Goal: Transaction & Acquisition: Purchase product/service

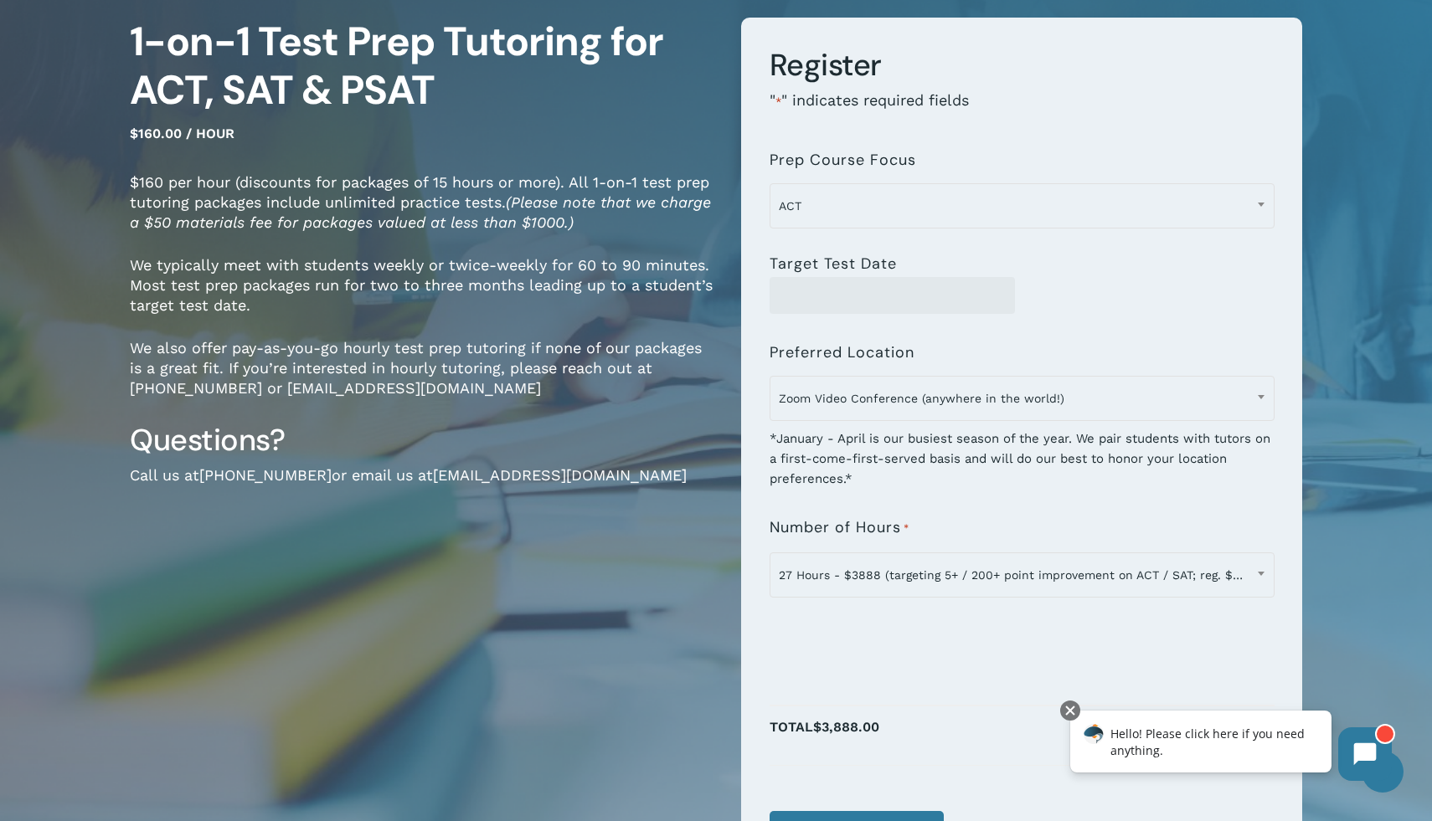
scroll to position [162, 0]
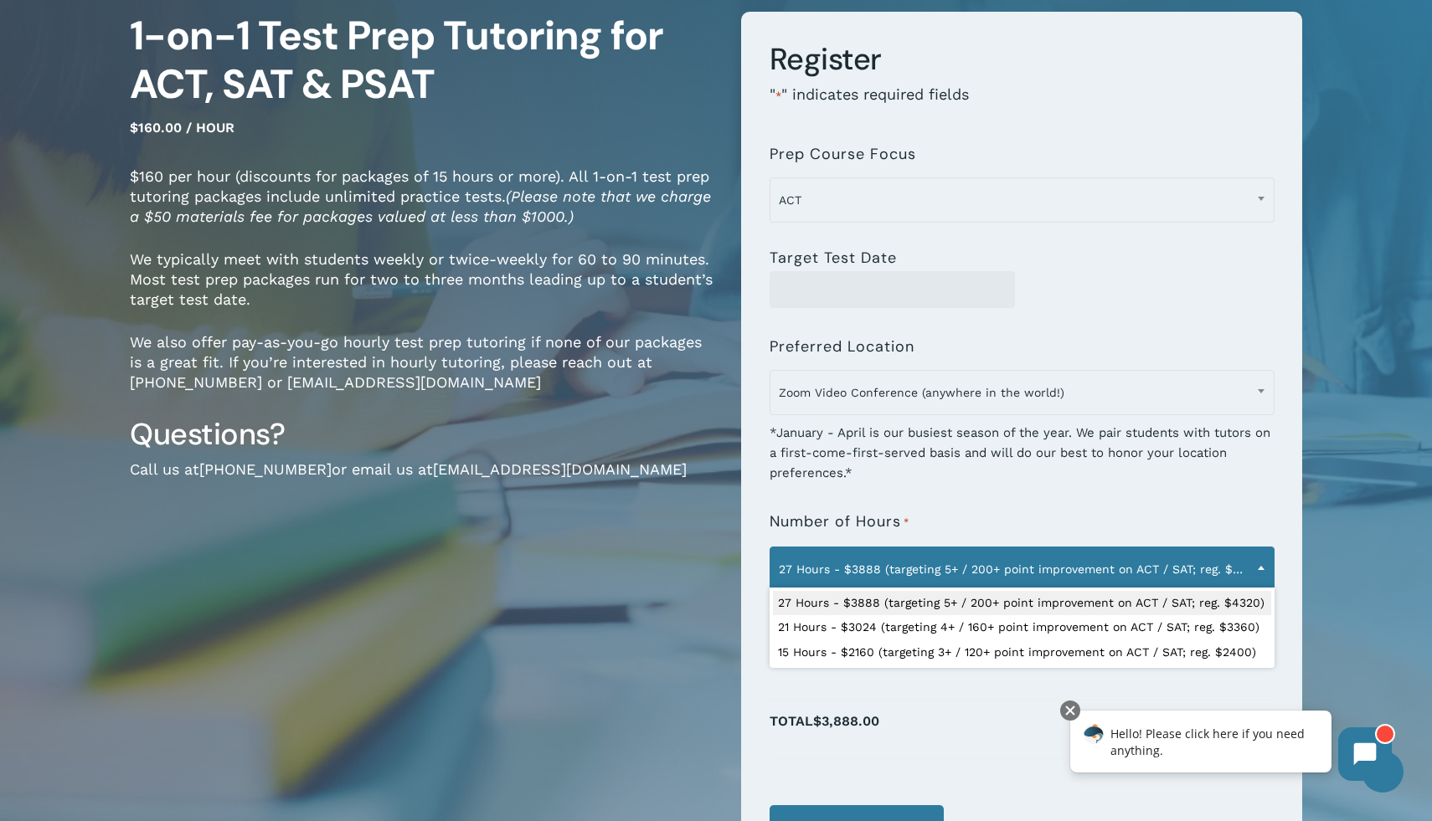
click at [1252, 566] on span at bounding box center [1260, 568] width 25 height 42
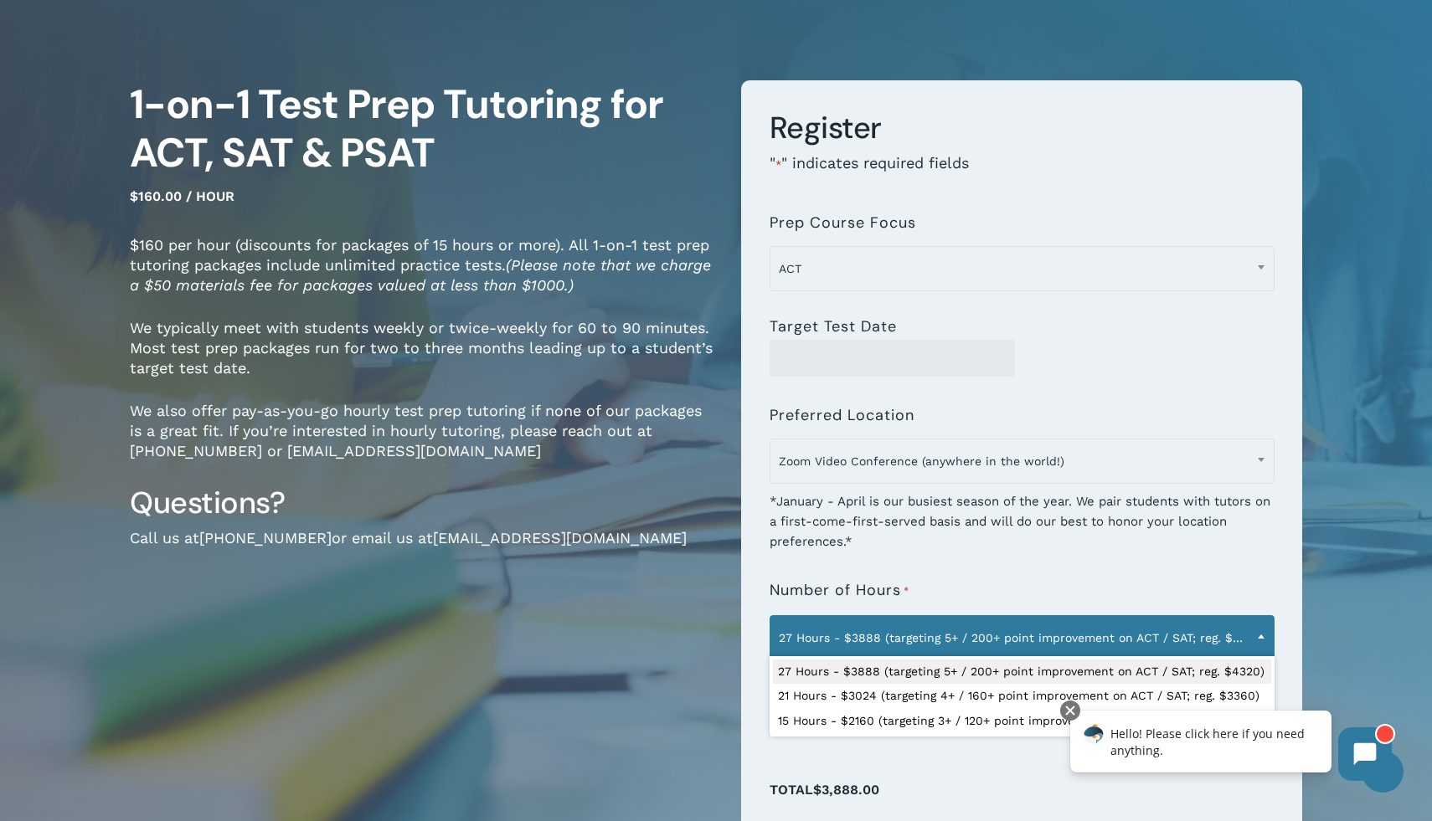
scroll to position [89, 0]
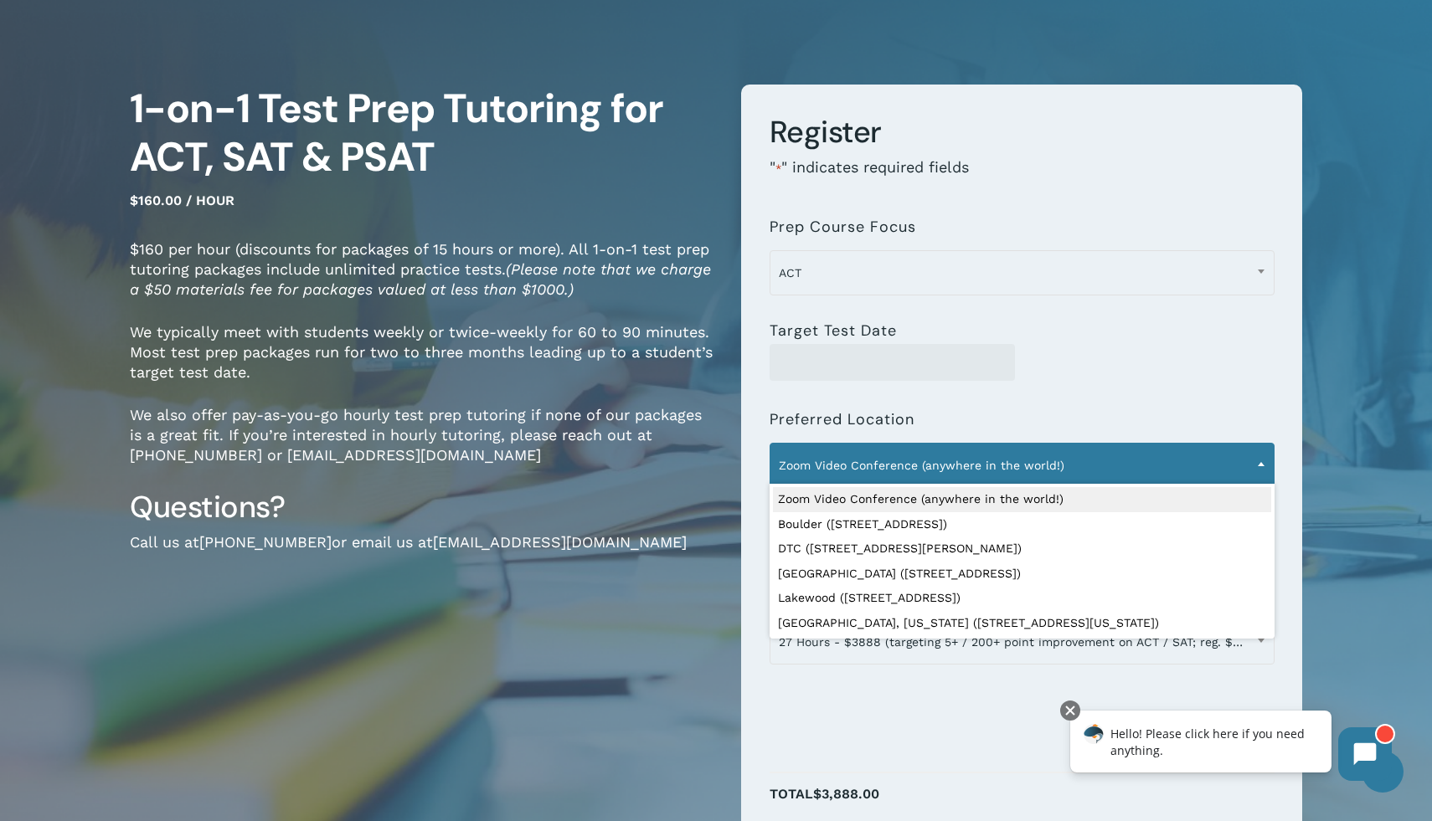
click at [1060, 449] on span "Zoom Video Conference (anywhere in the world!)" at bounding box center [1021, 465] width 503 height 35
select select "**********"
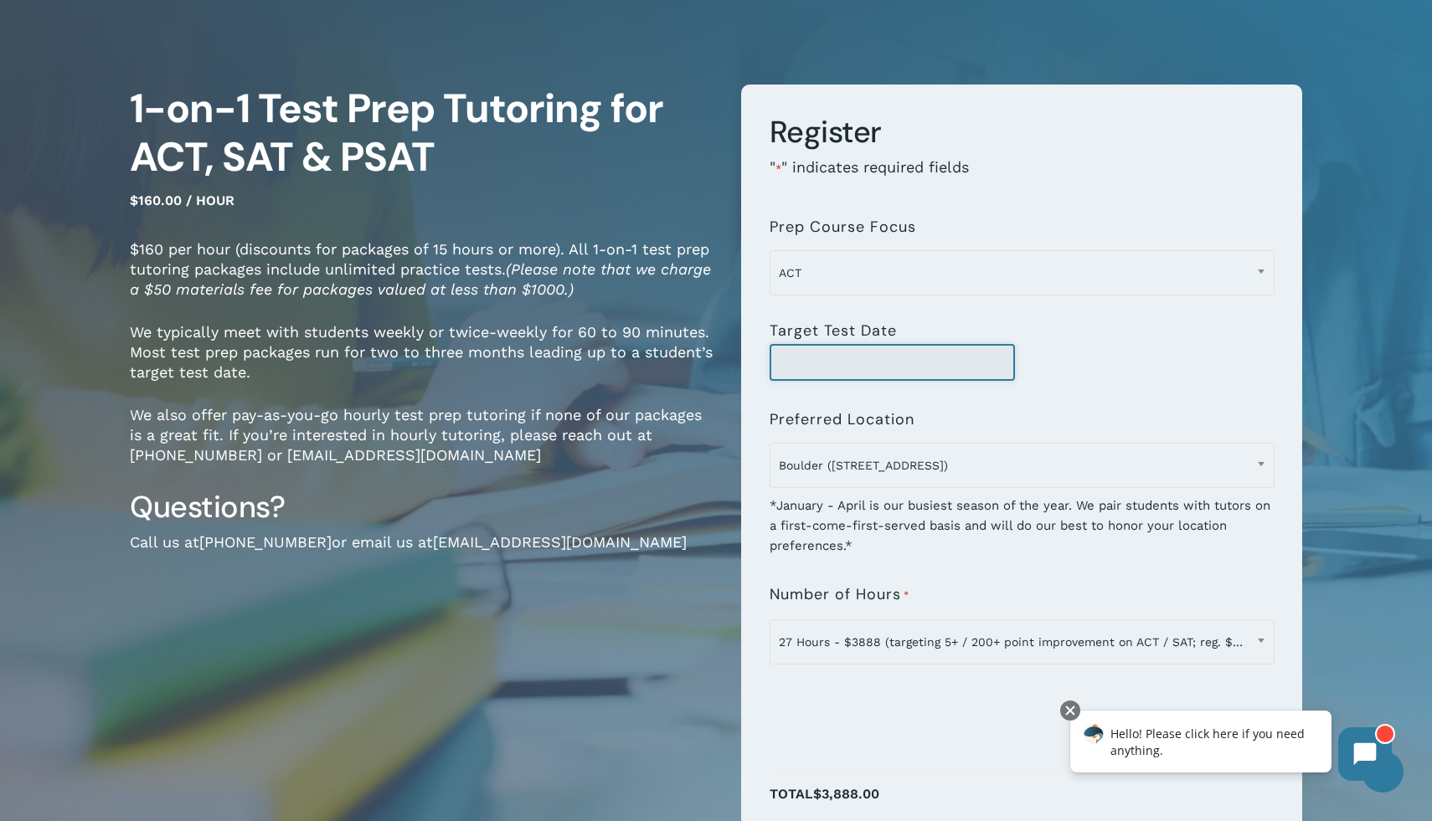
click at [908, 368] on input "Target Test Date" at bounding box center [892, 362] width 246 height 37
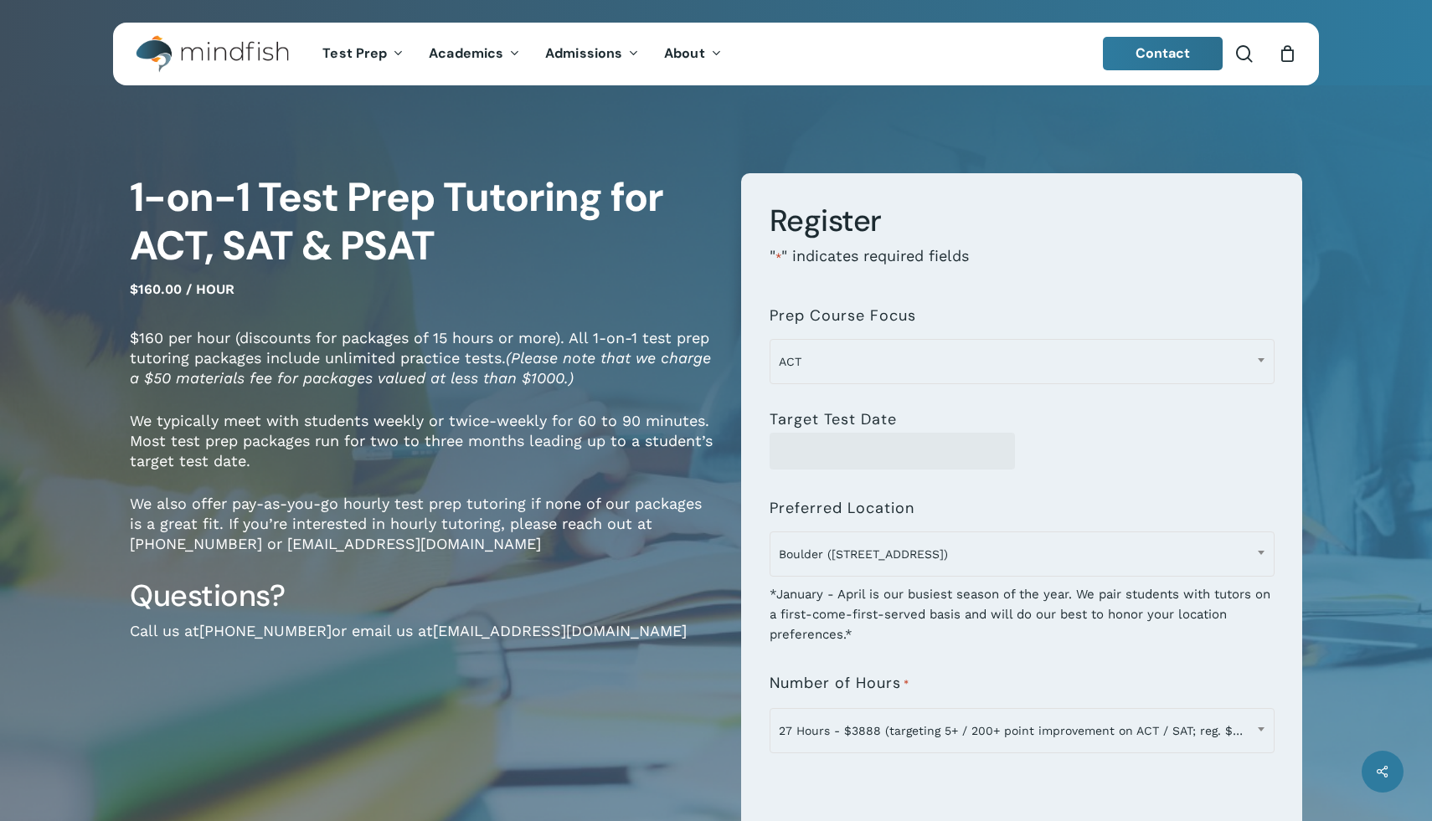
select select "**********"
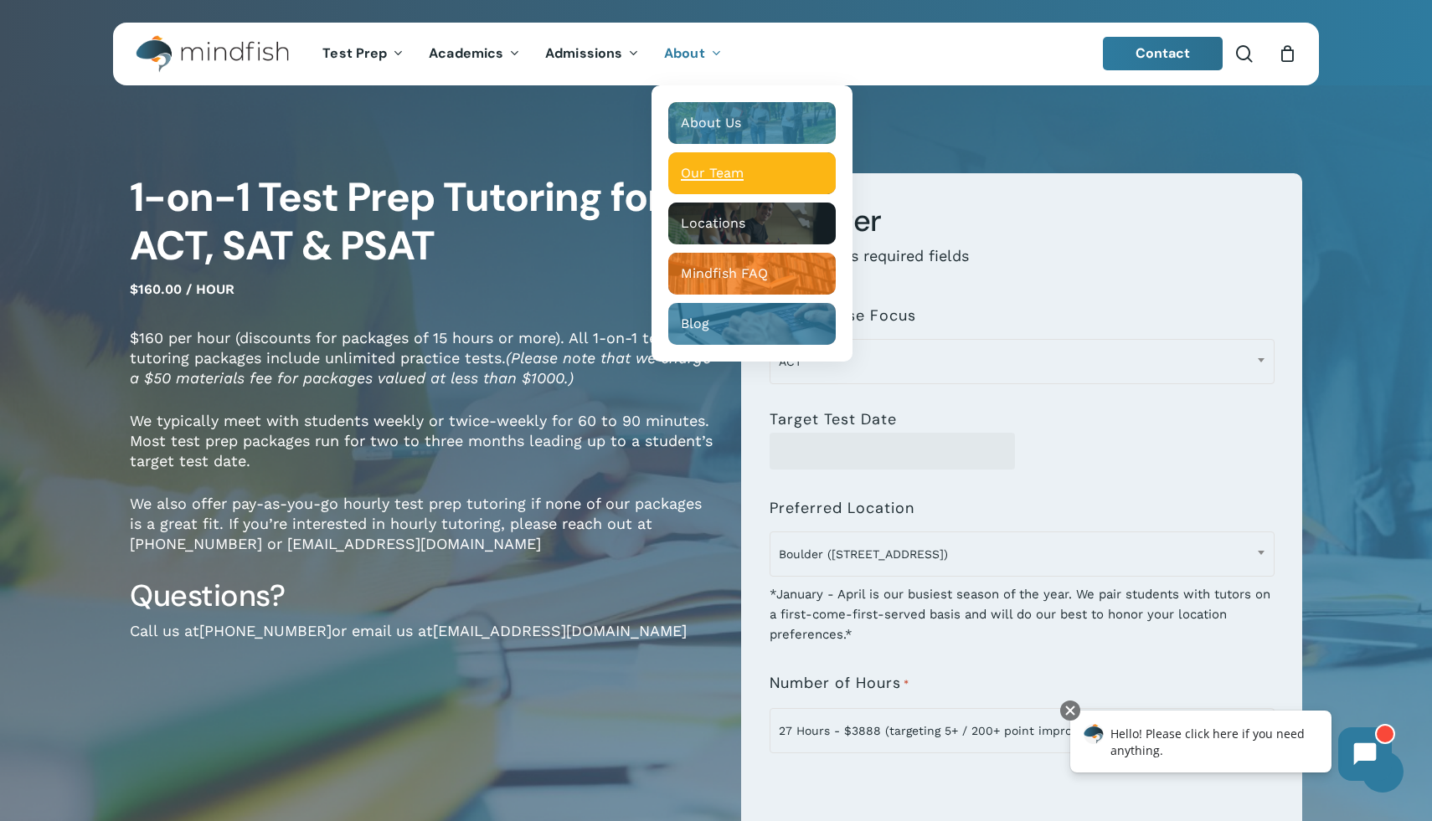
click at [709, 166] on span "Our Team" at bounding box center [712, 173] width 63 height 16
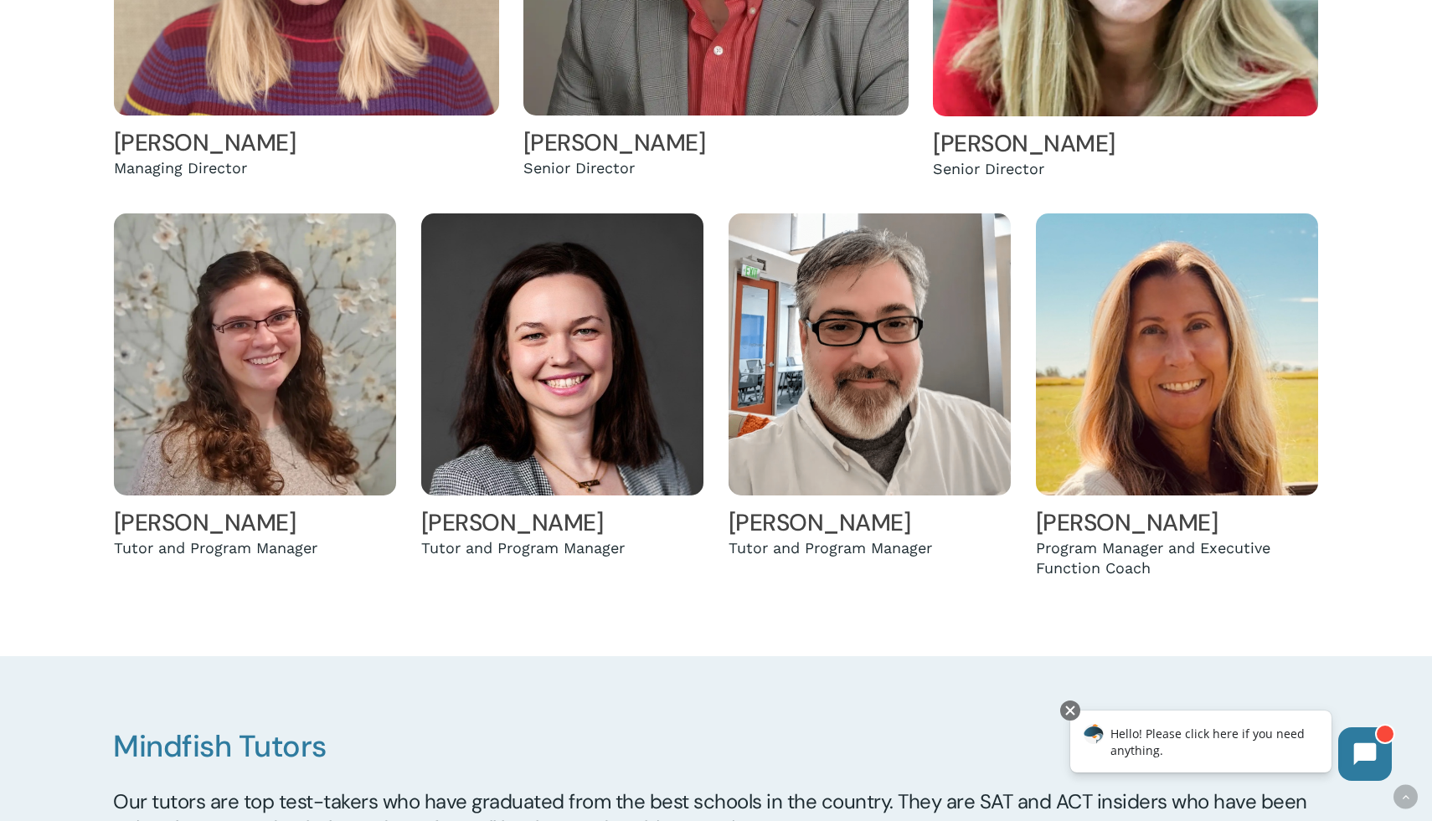
scroll to position [765, 0]
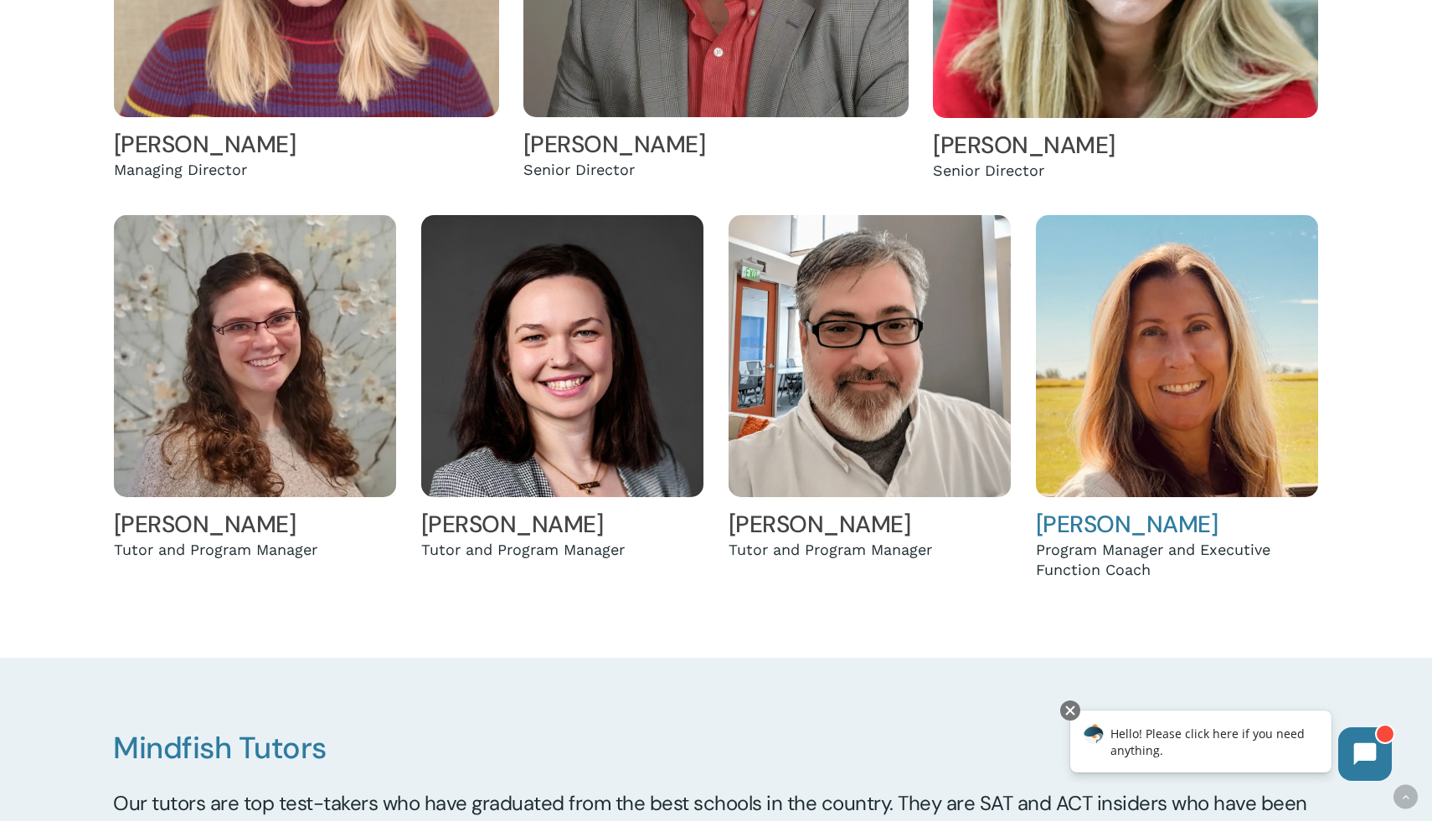
click at [1098, 519] on link "Jen Eyberg" at bounding box center [1127, 524] width 183 height 31
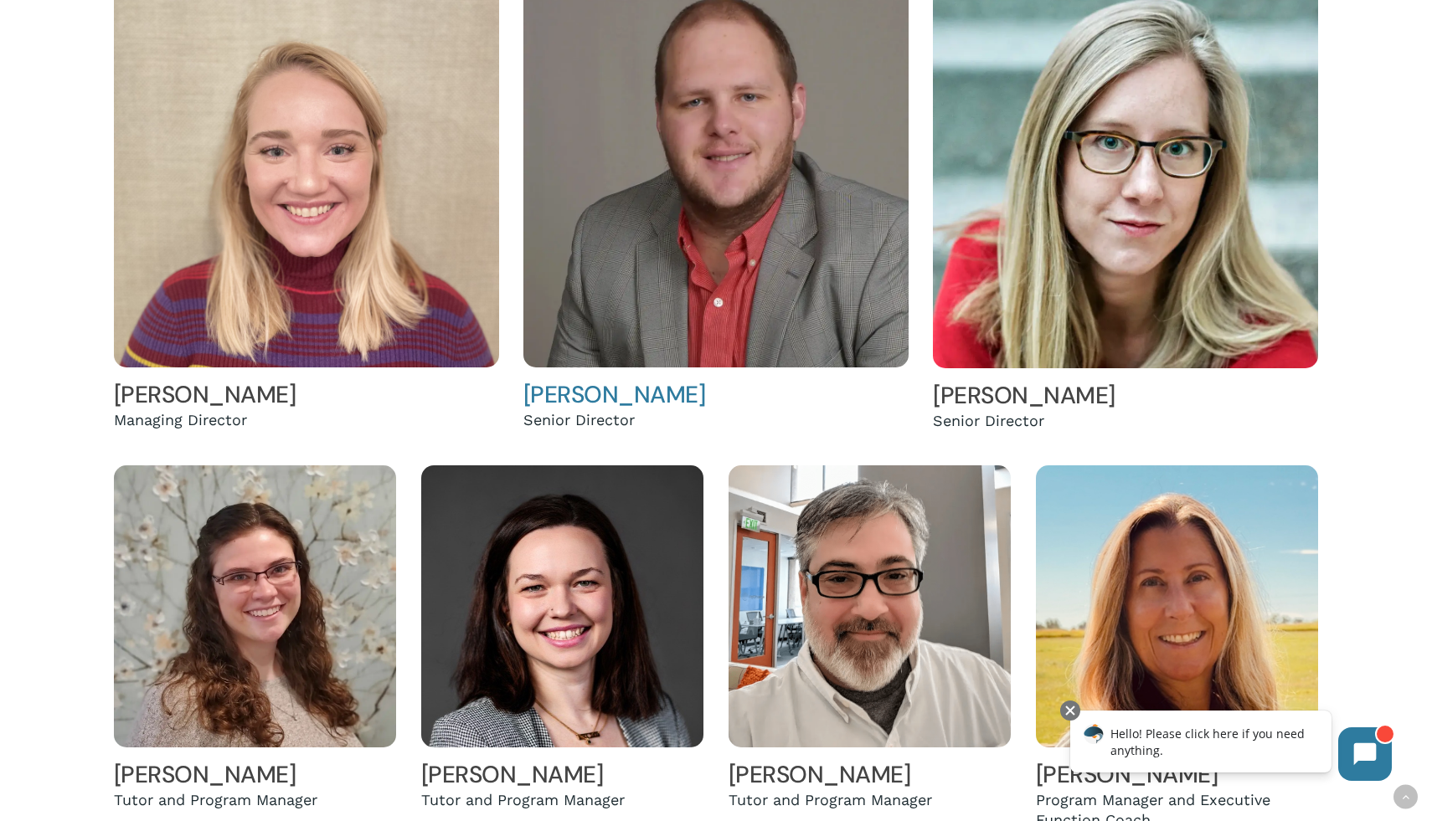
scroll to position [502, 0]
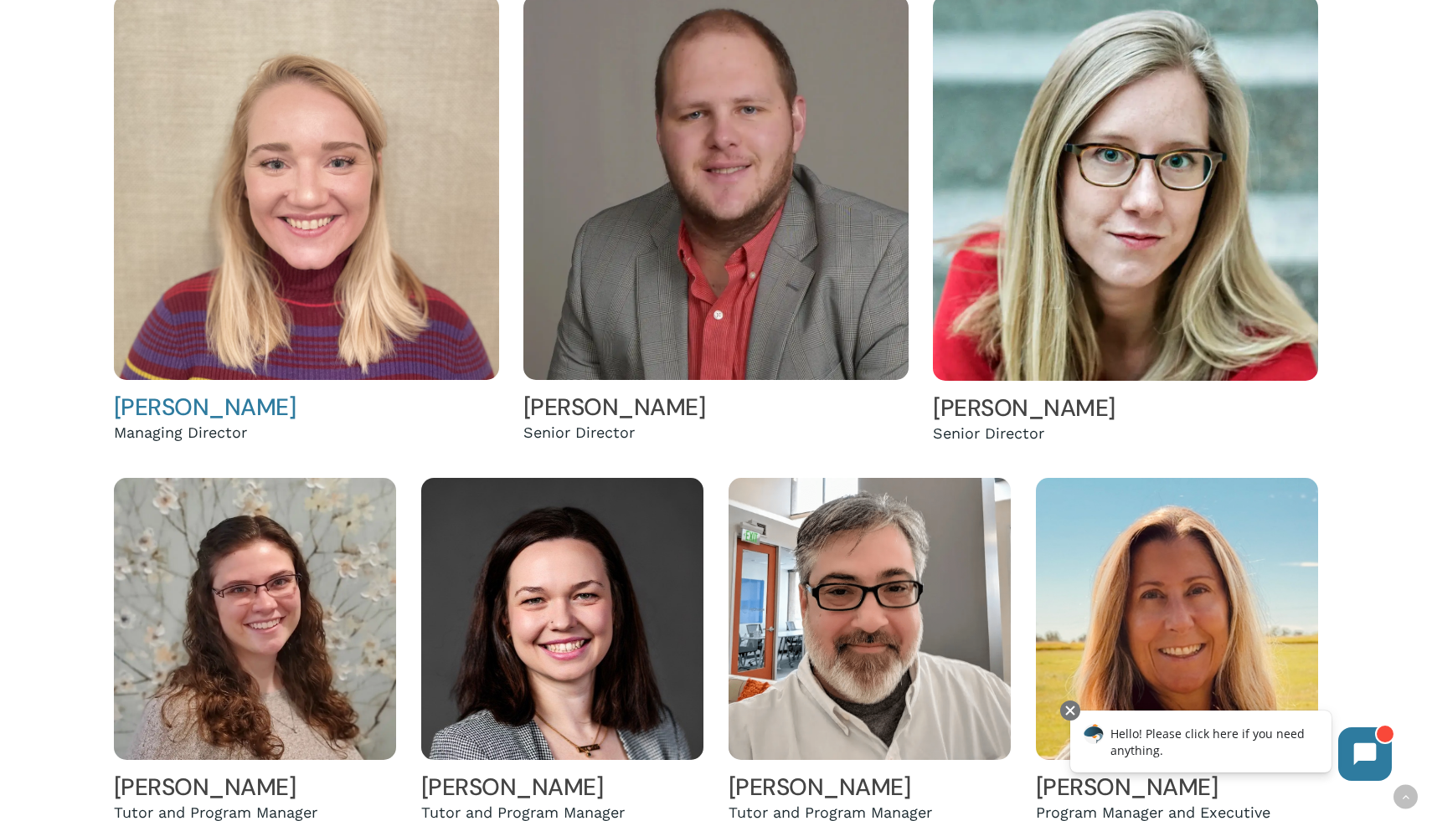
click at [369, 225] on img at bounding box center [306, 187] width 385 height 385
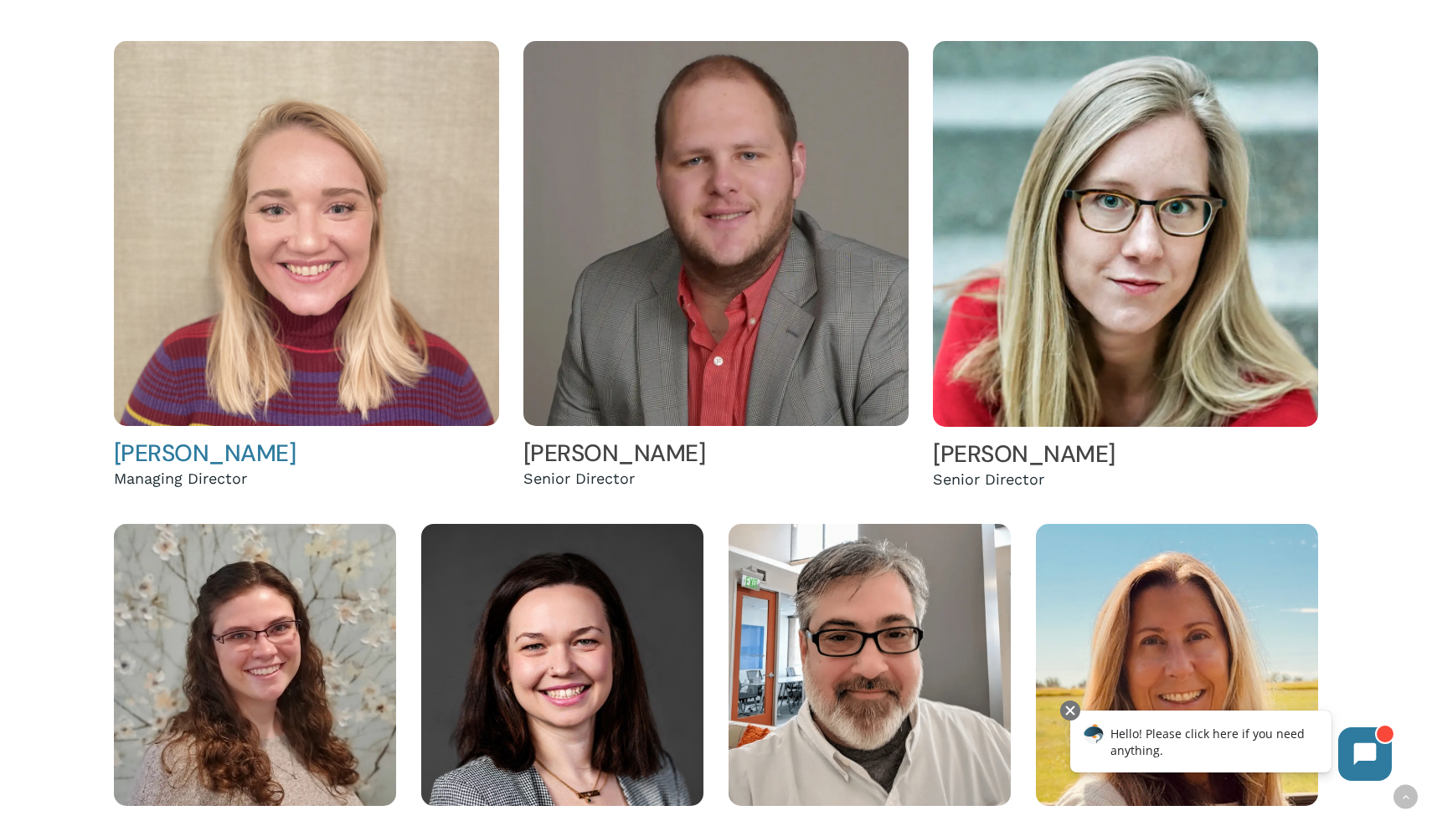
scroll to position [445, 0]
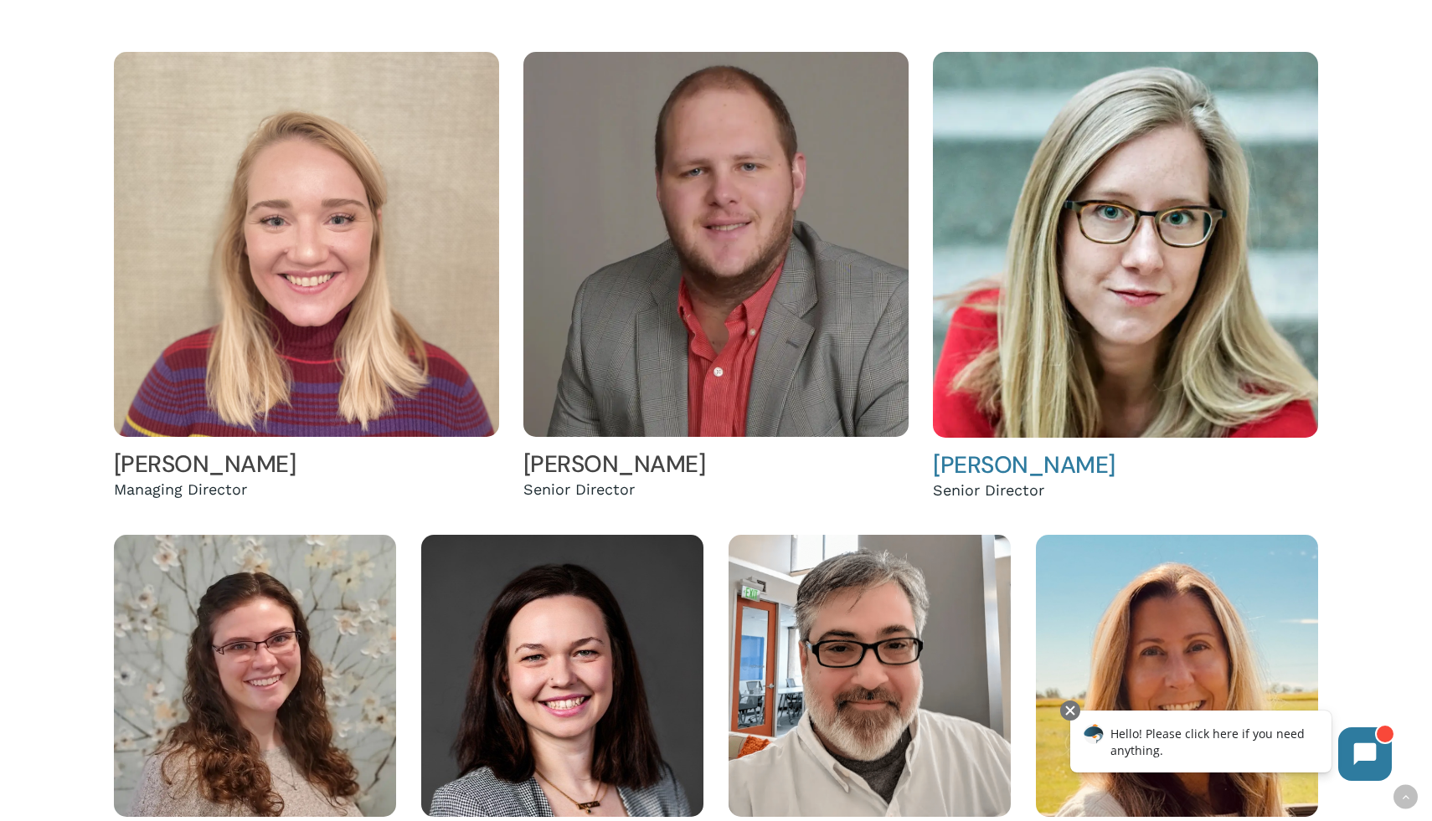
click at [1069, 254] on img at bounding box center [1125, 245] width 385 height 386
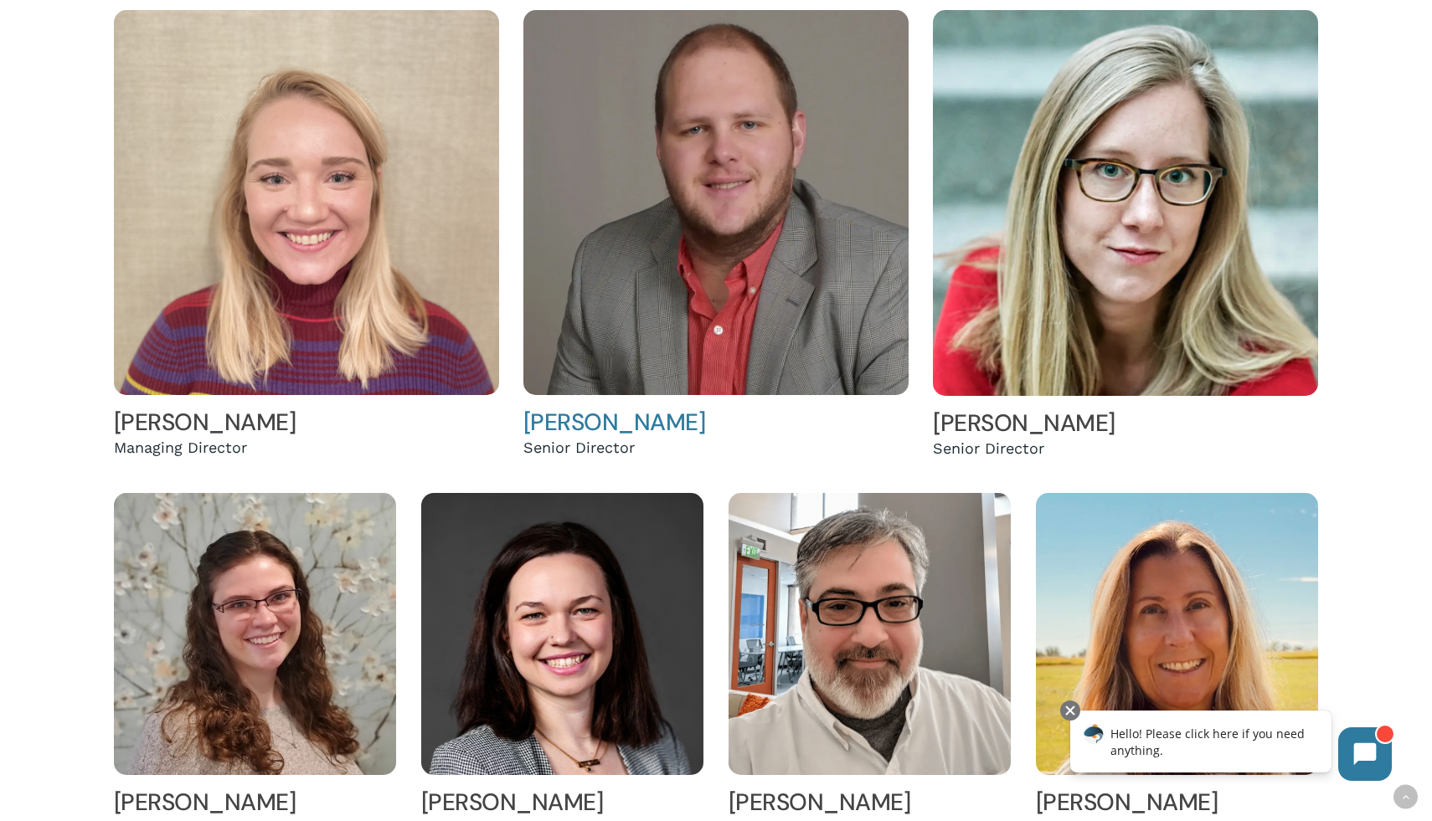
scroll to position [495, 0]
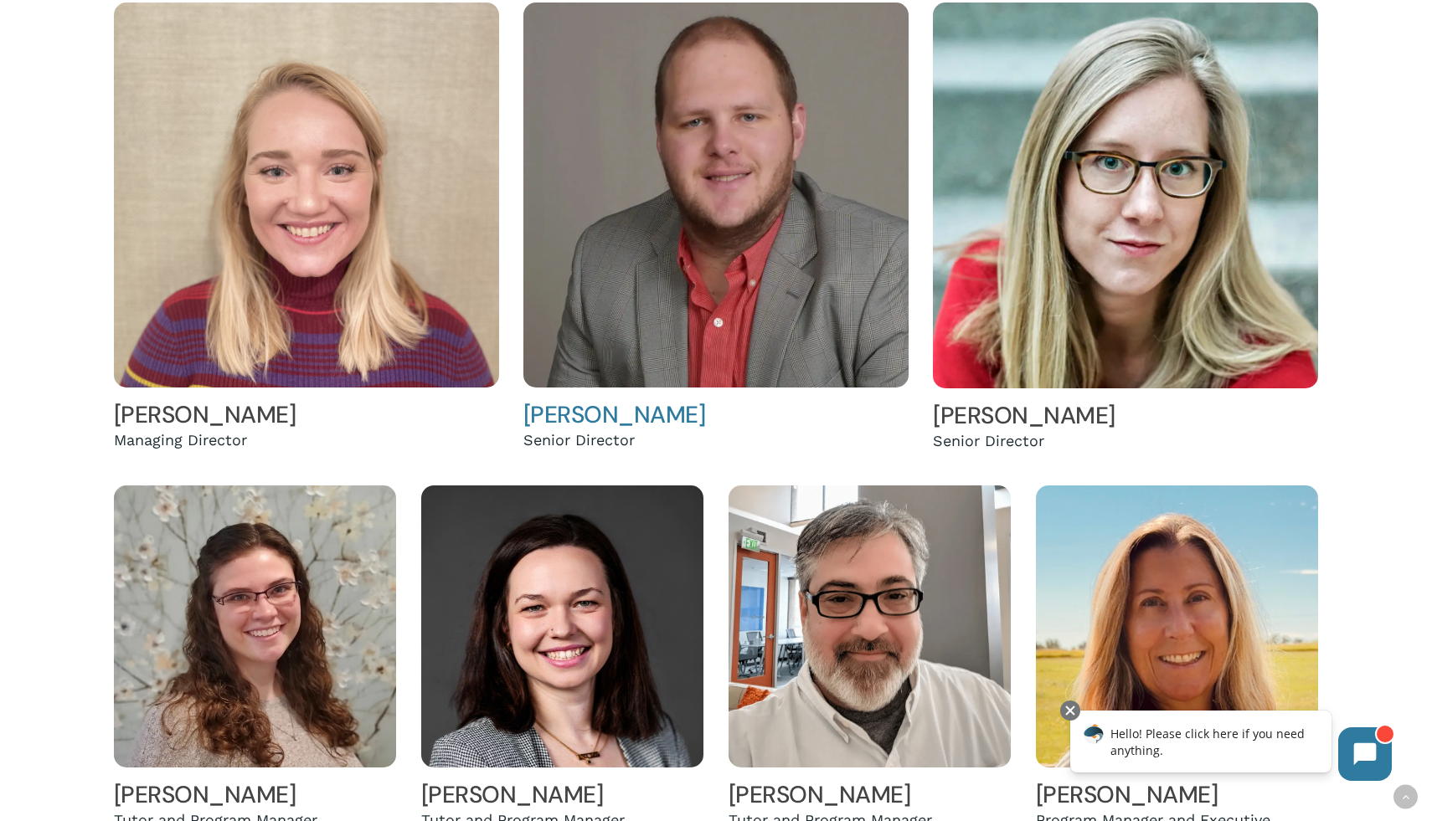
click at [687, 199] on img at bounding box center [715, 195] width 385 height 385
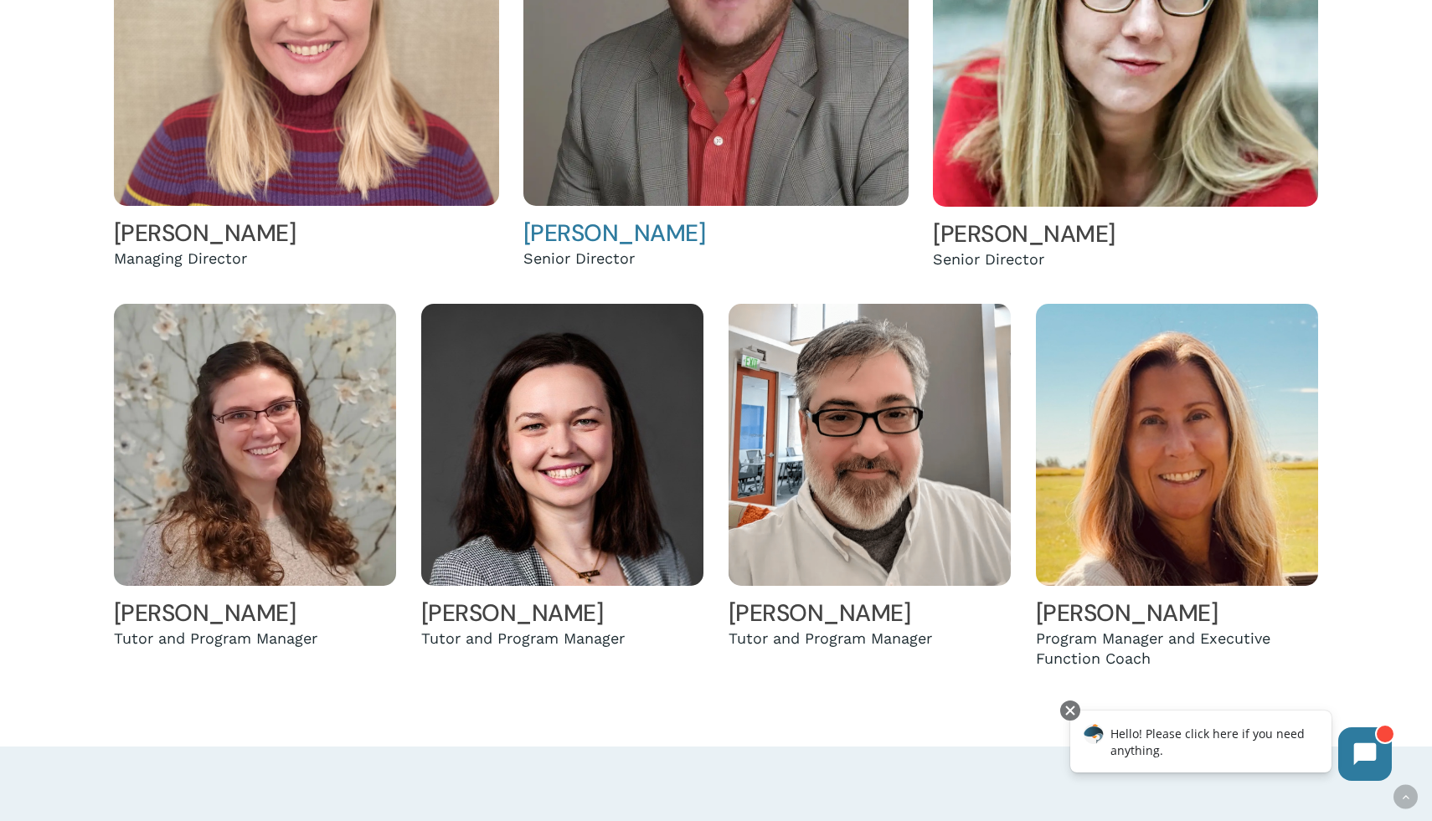
scroll to position [697, 0]
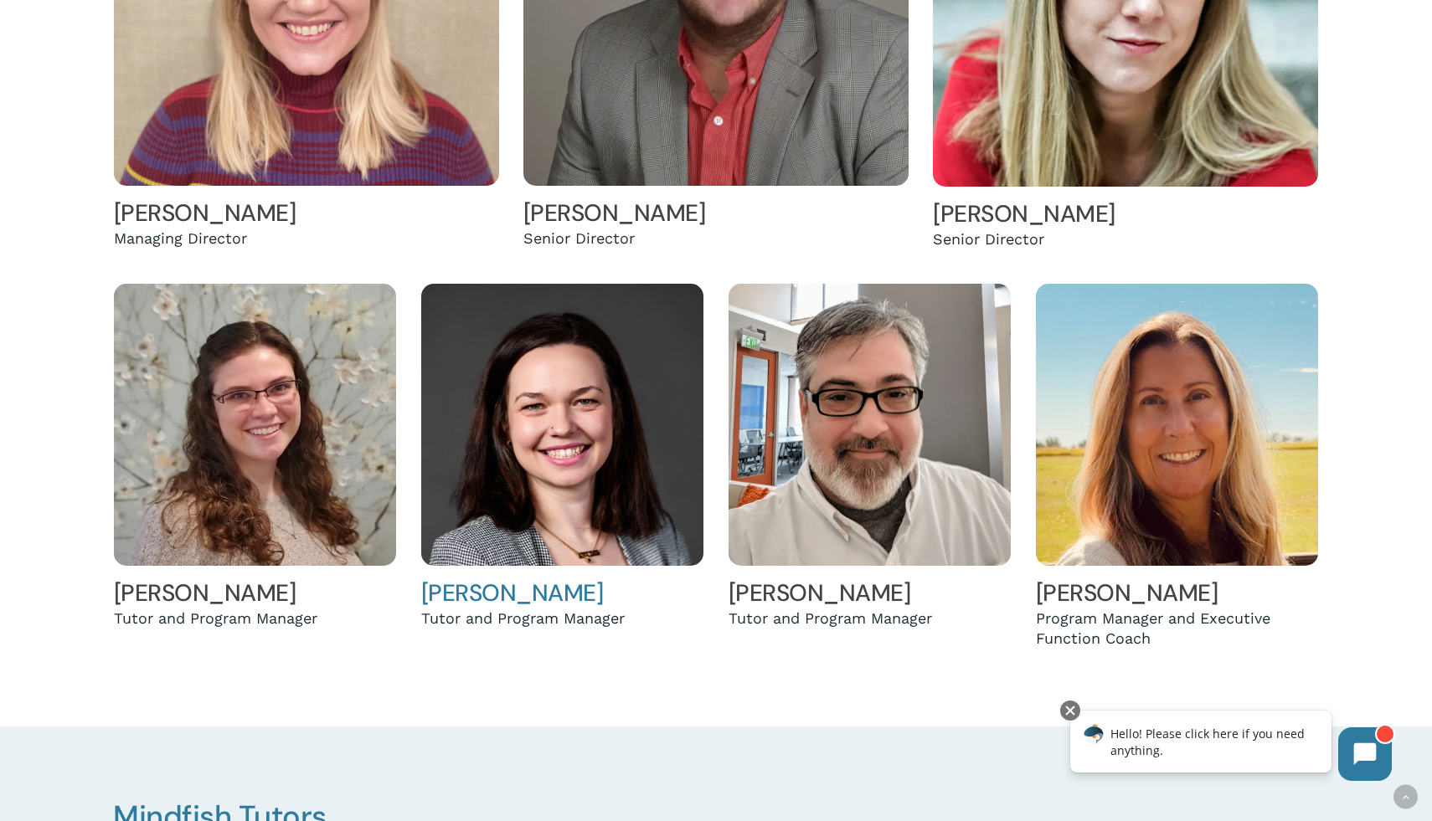
click at [594, 446] on img at bounding box center [562, 425] width 283 height 283
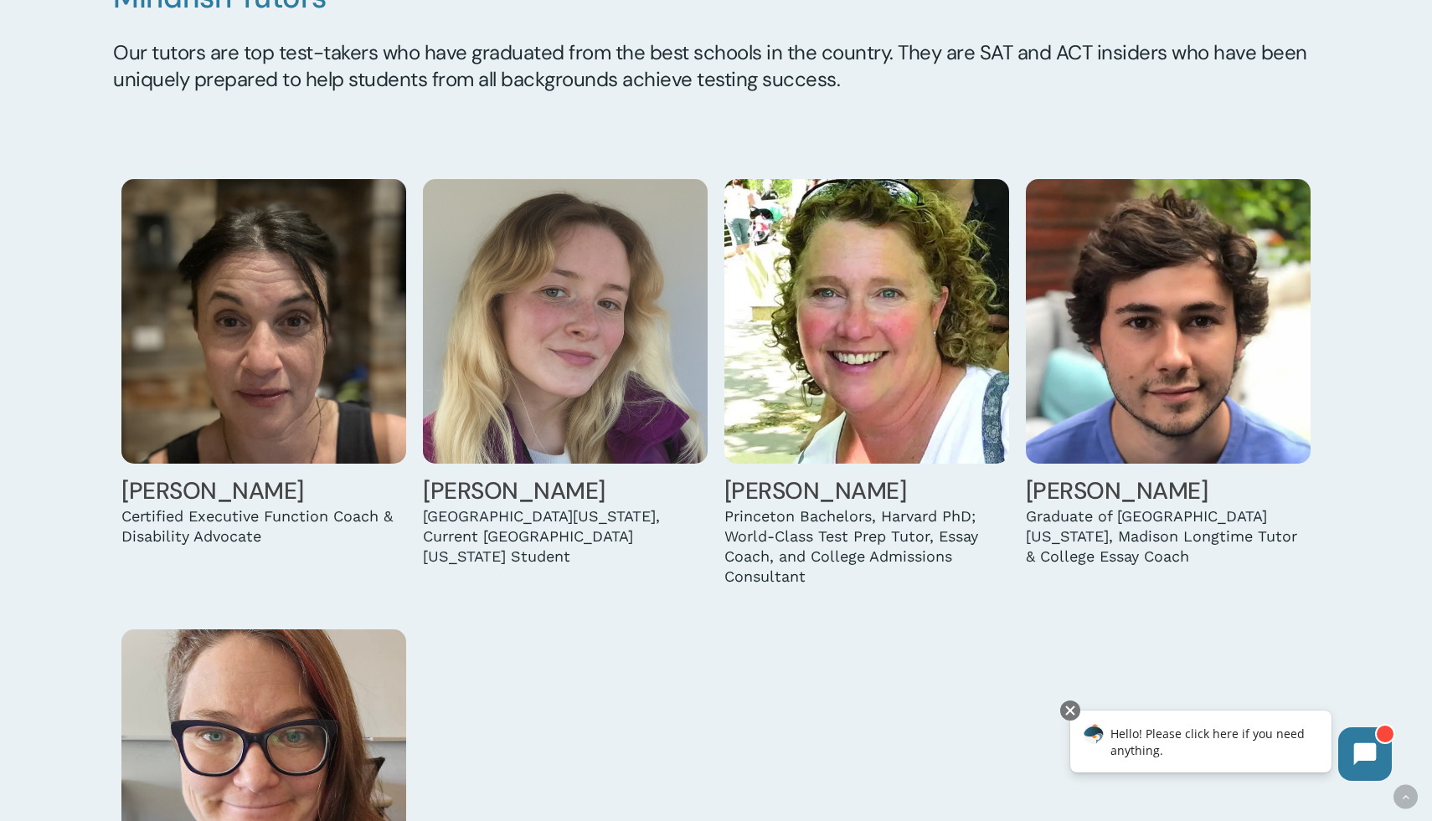
scroll to position [1524, 0]
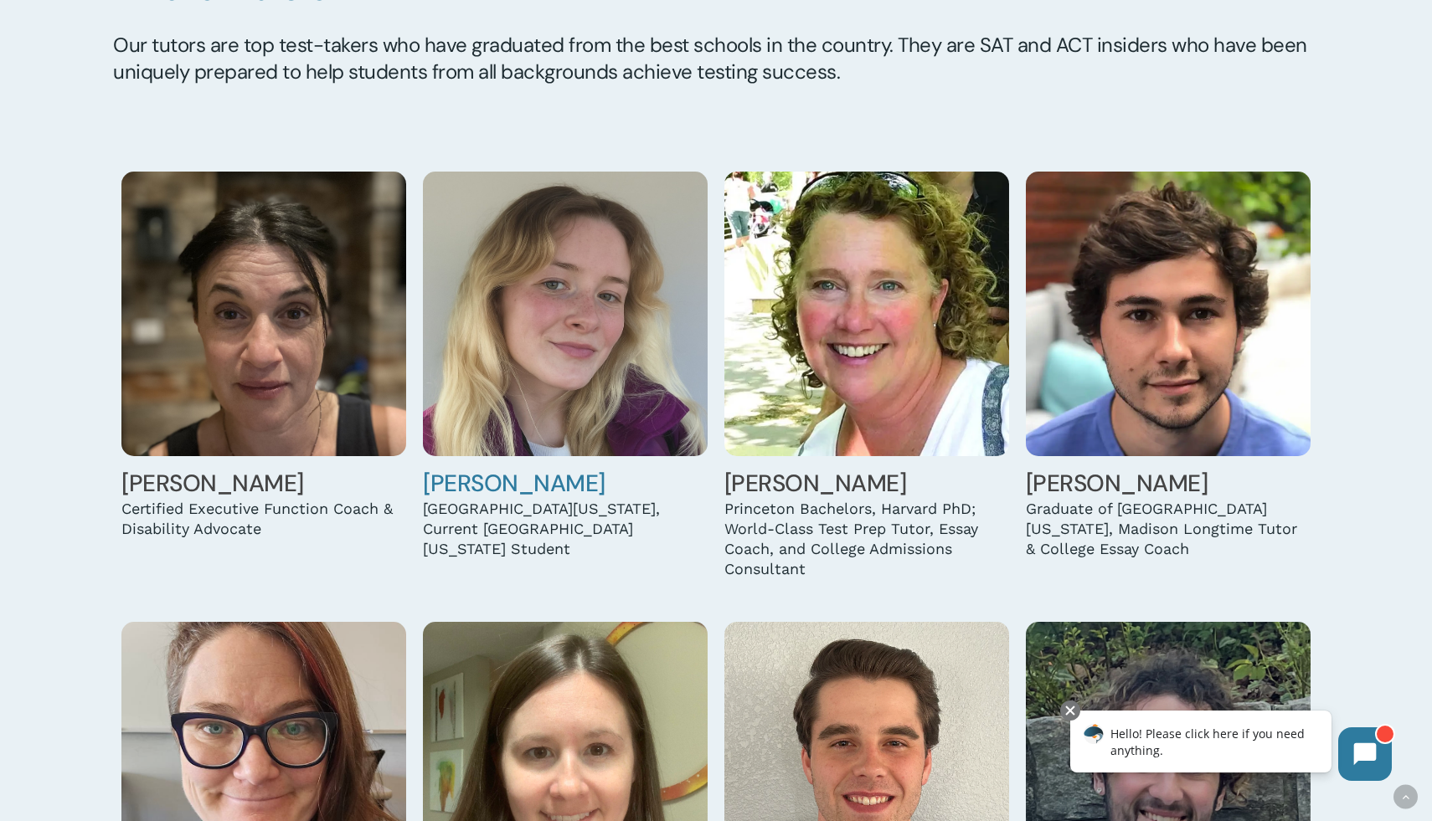
click at [504, 378] on img at bounding box center [565, 314] width 285 height 285
click at [815, 389] on img at bounding box center [866, 314] width 285 height 285
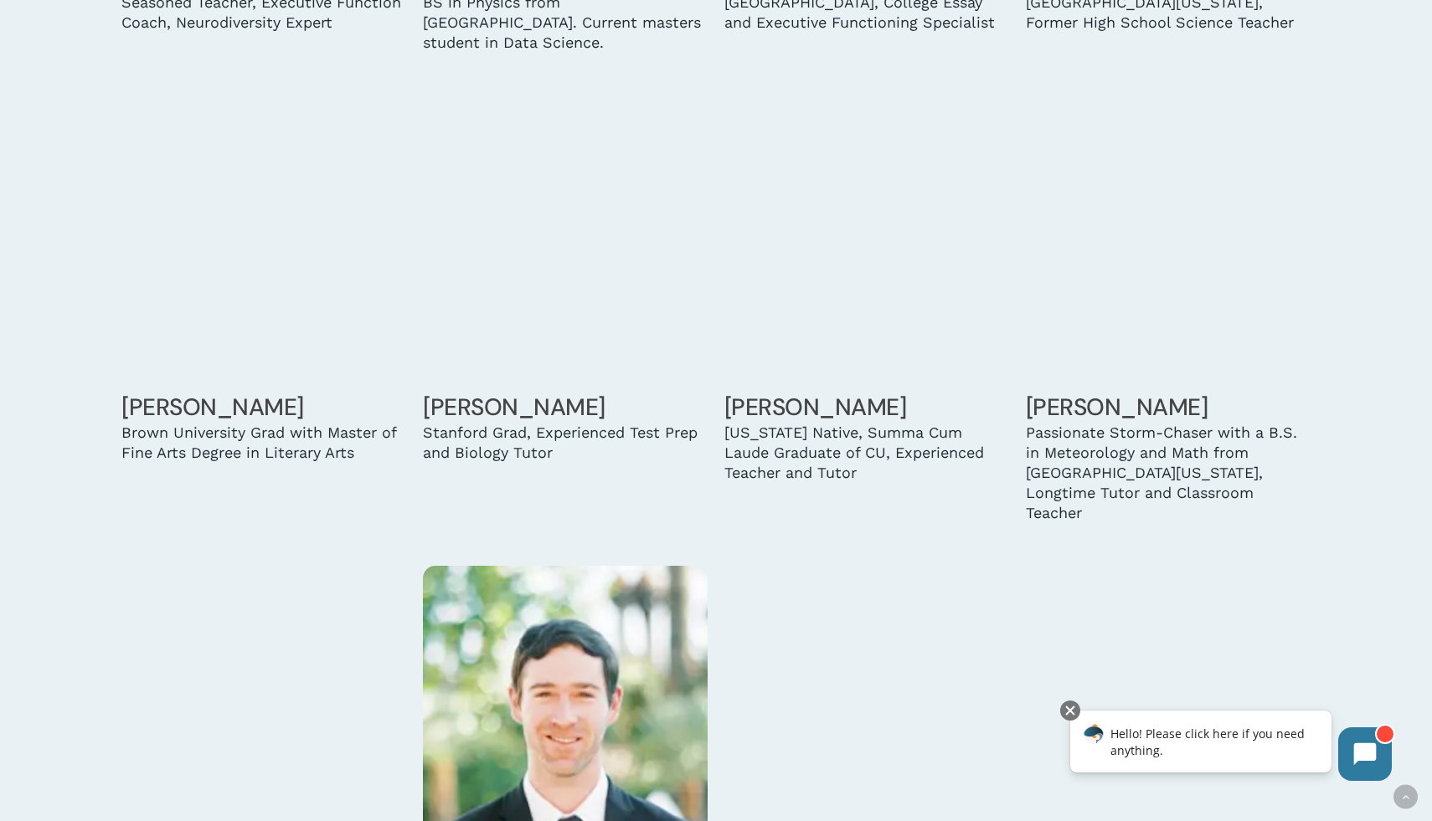
scroll to position [3373, 0]
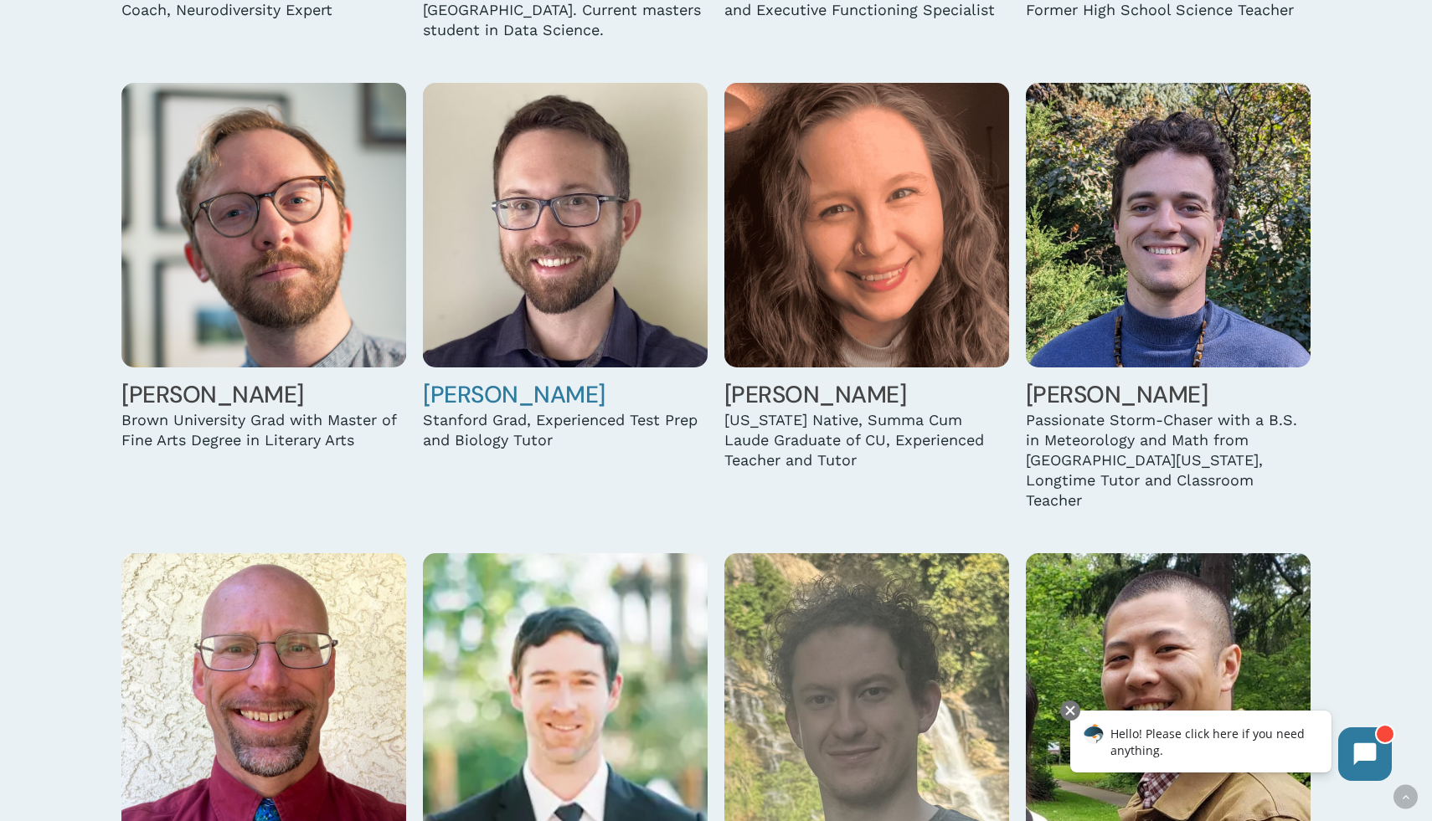
click at [596, 296] on img at bounding box center [565, 225] width 285 height 285
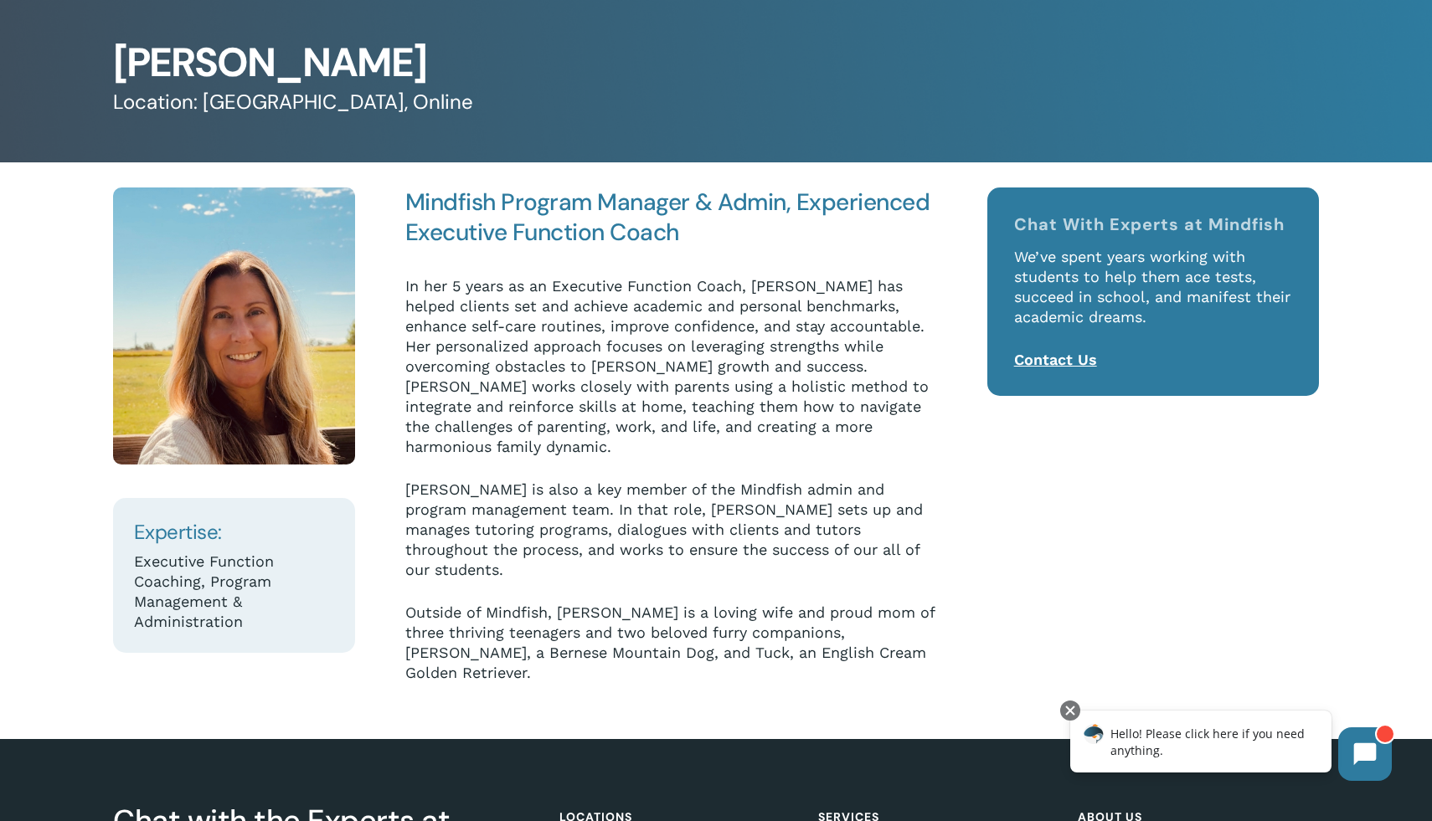
scroll to position [99, 0]
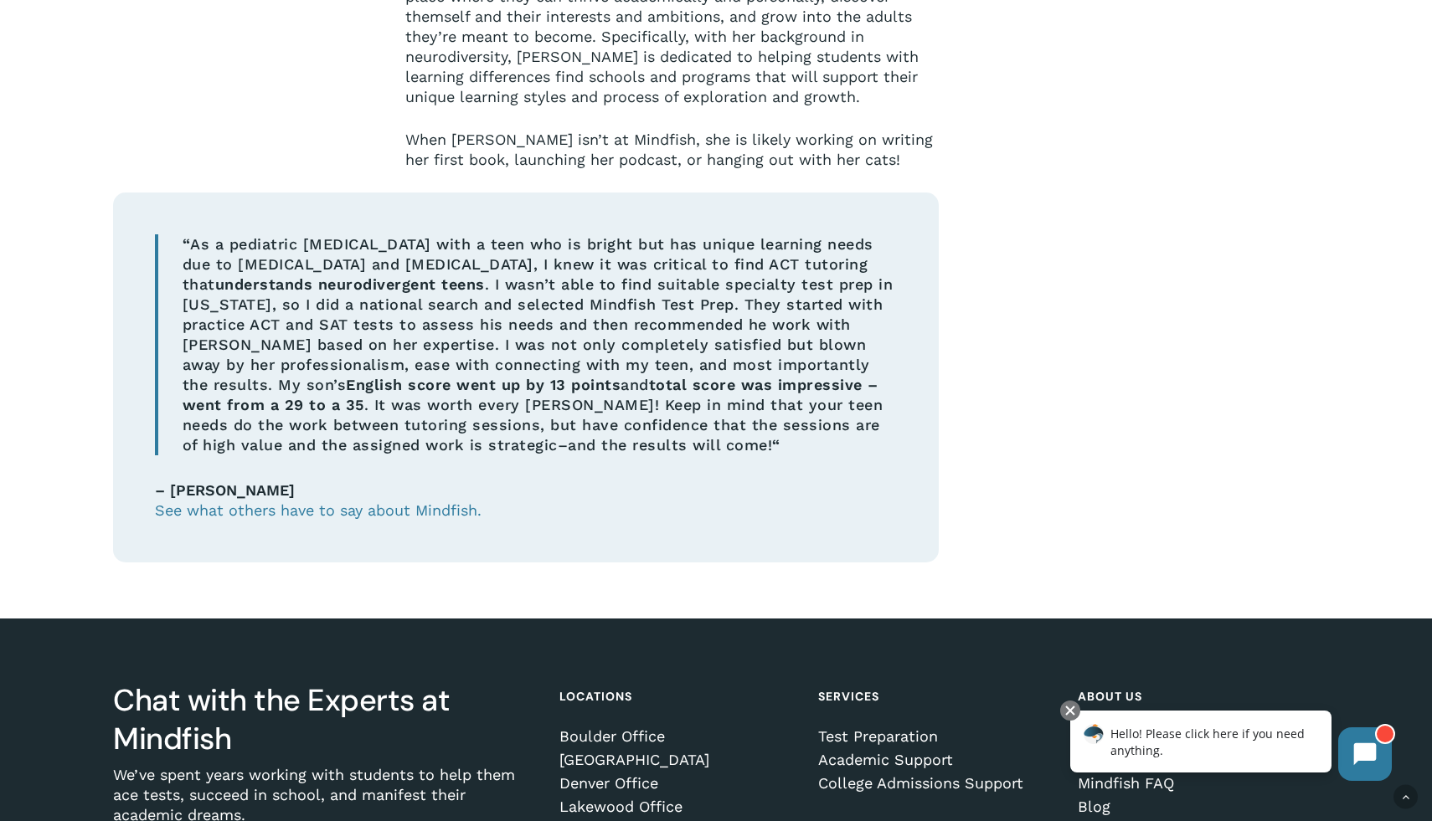
scroll to position [1245, 0]
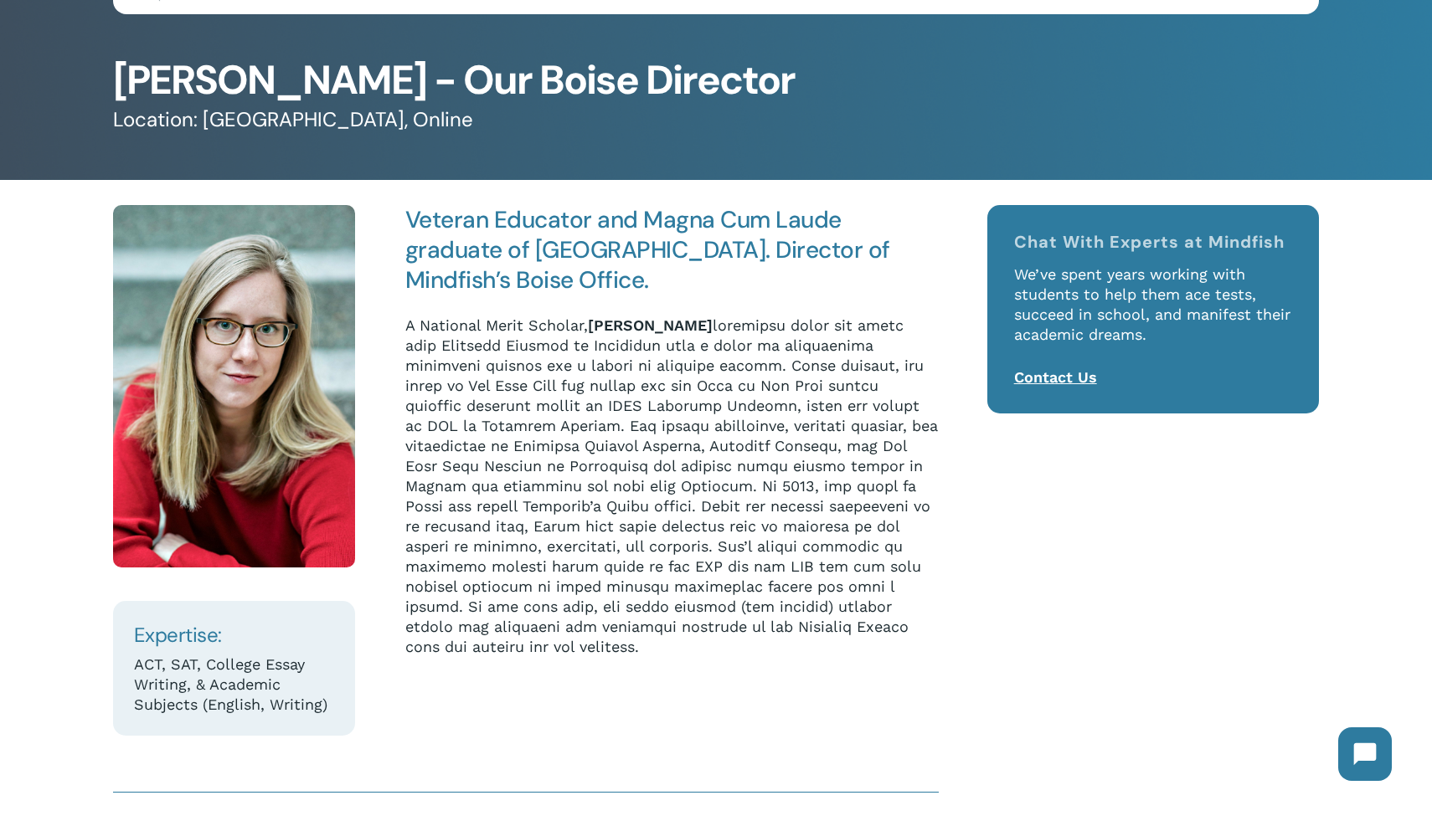
scroll to position [72, 0]
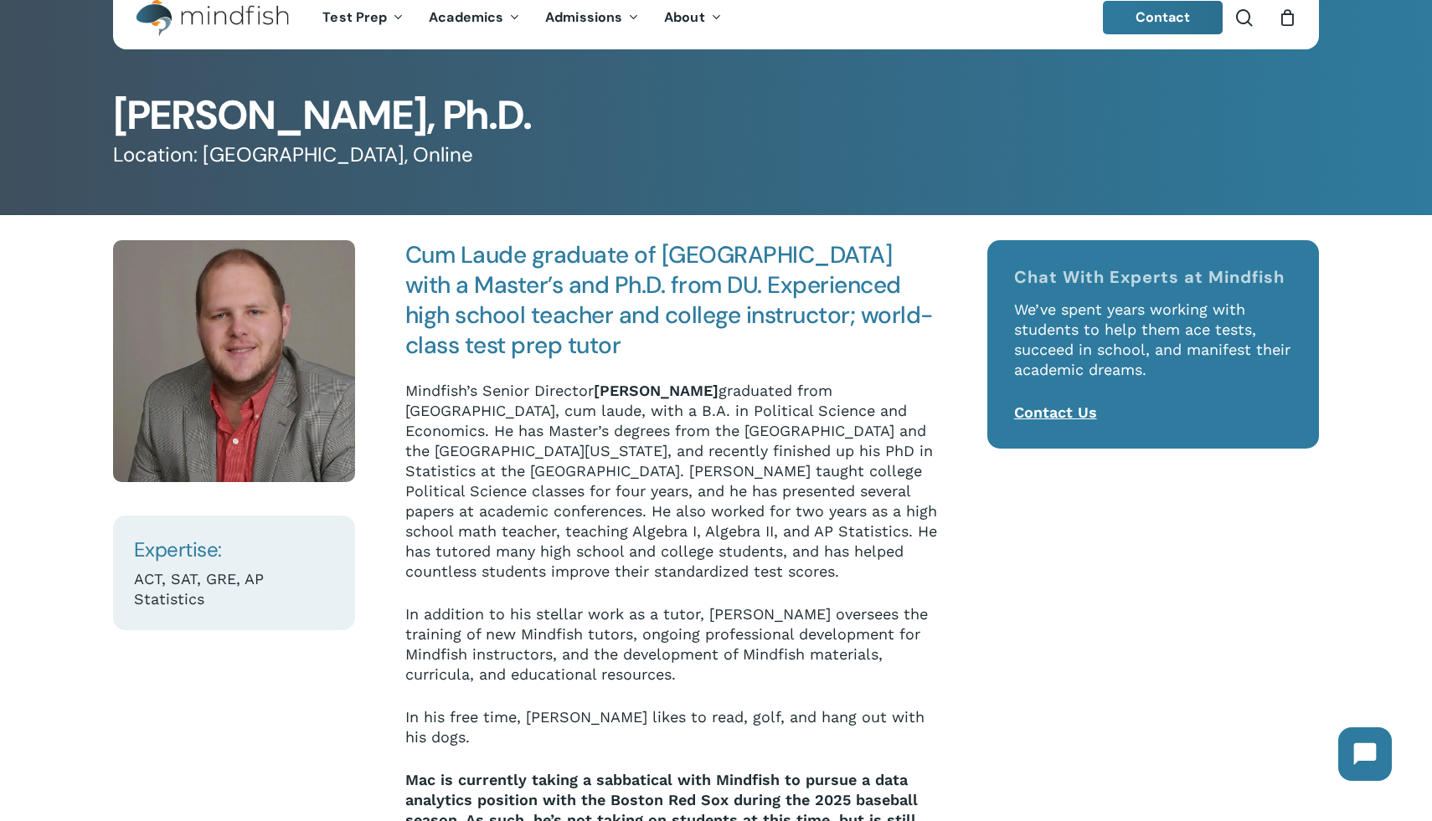
scroll to position [38, 0]
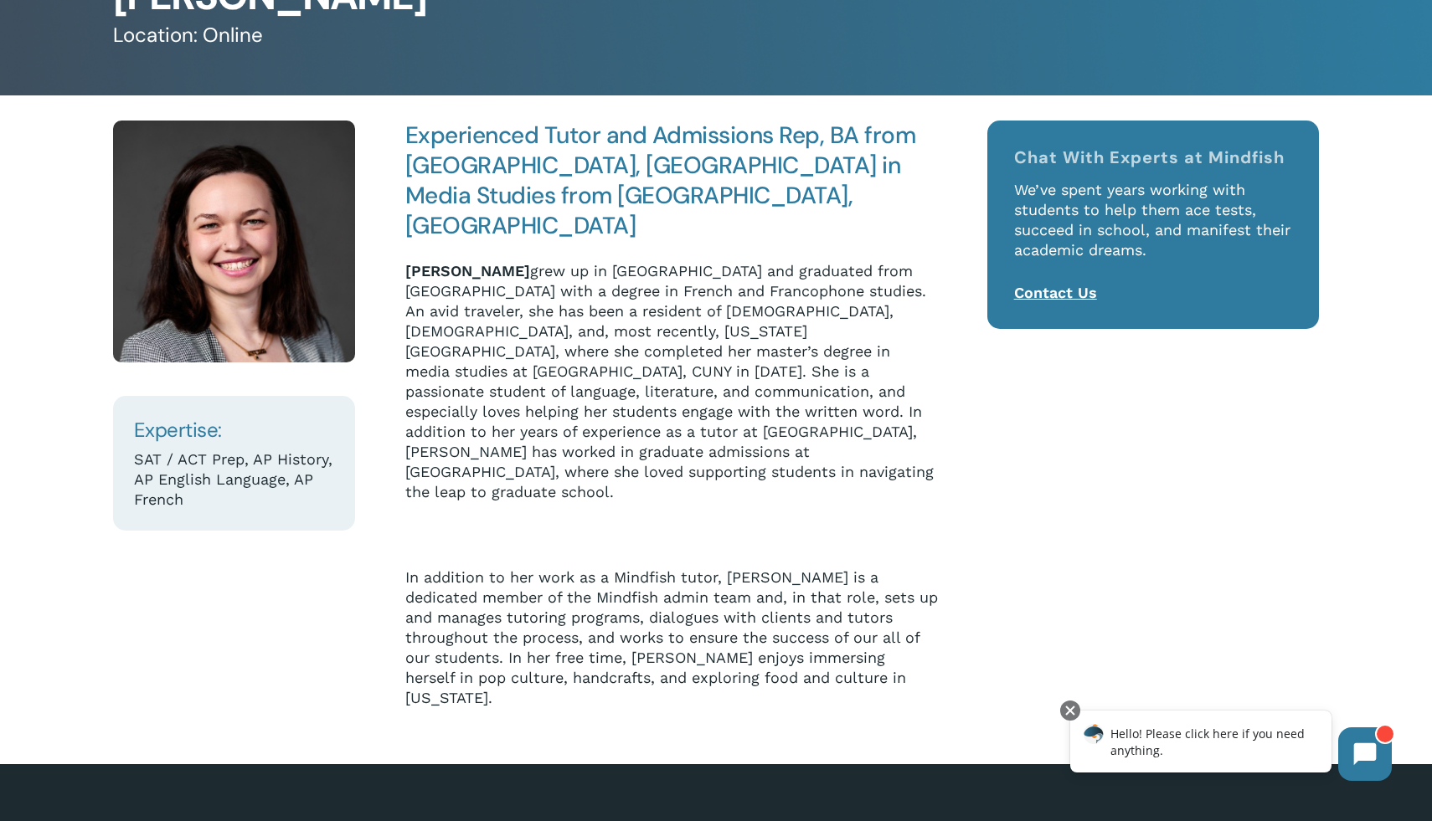
scroll to position [154, 0]
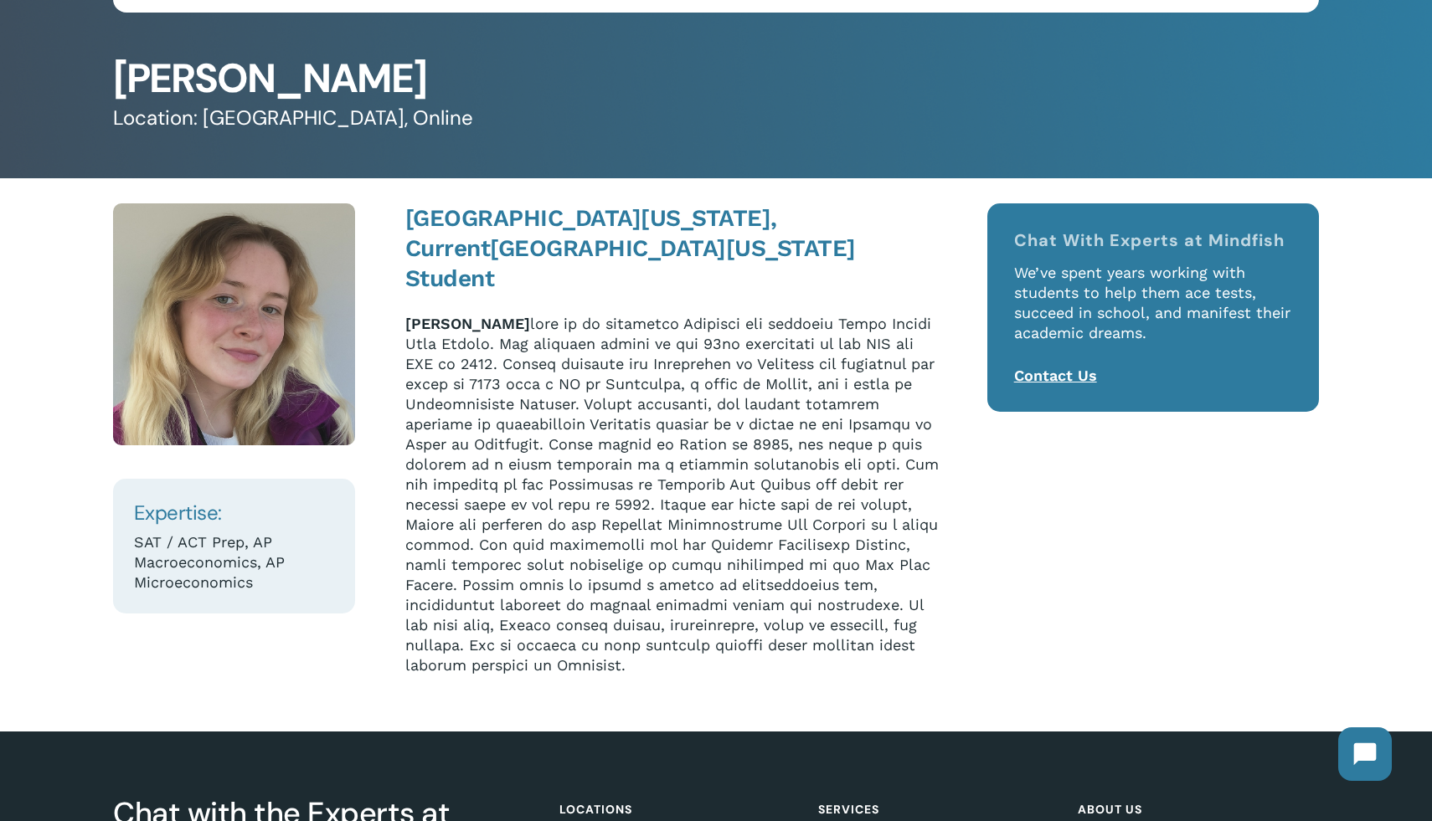
scroll to position [75, 0]
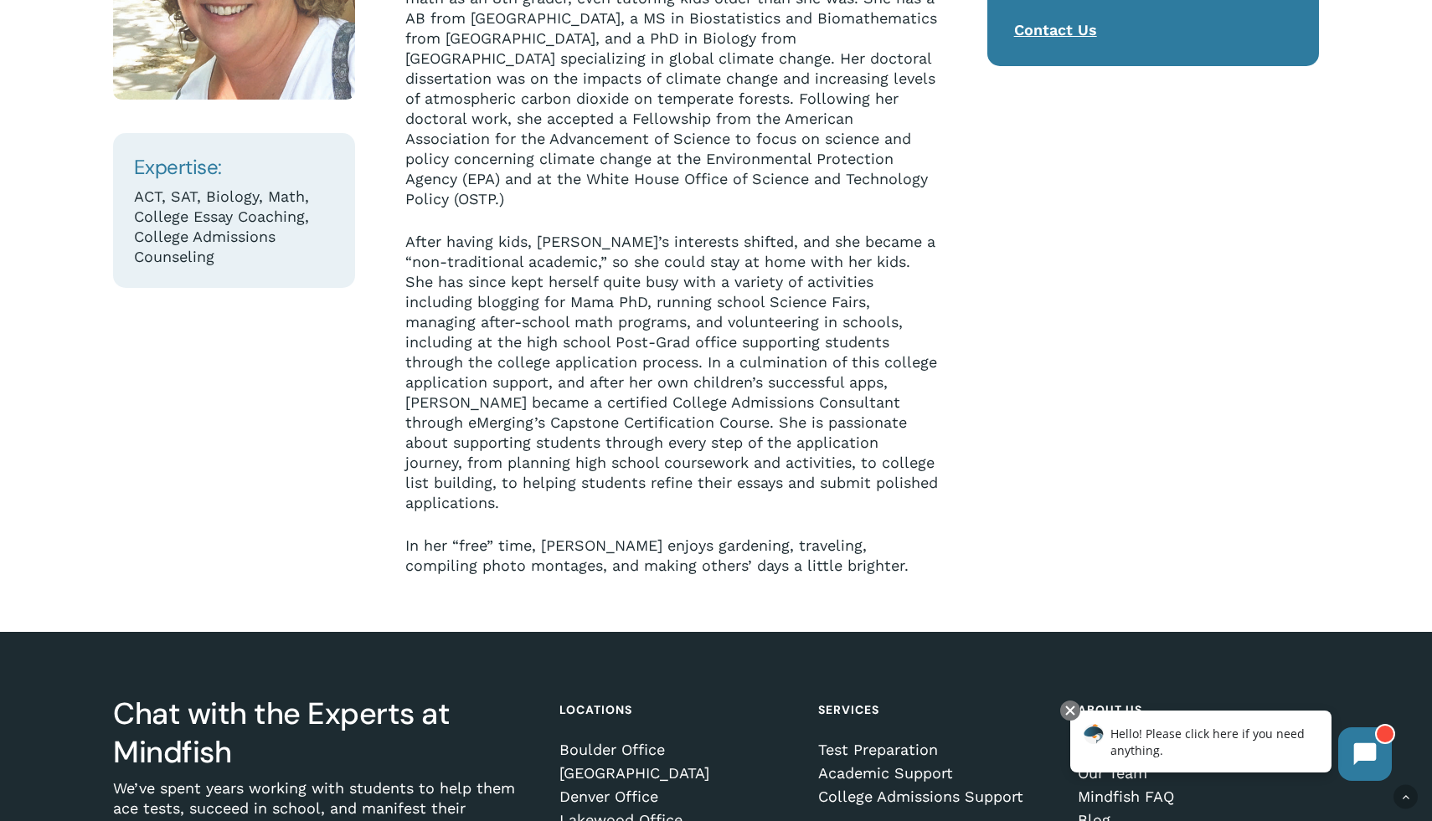
scroll to position [423, 0]
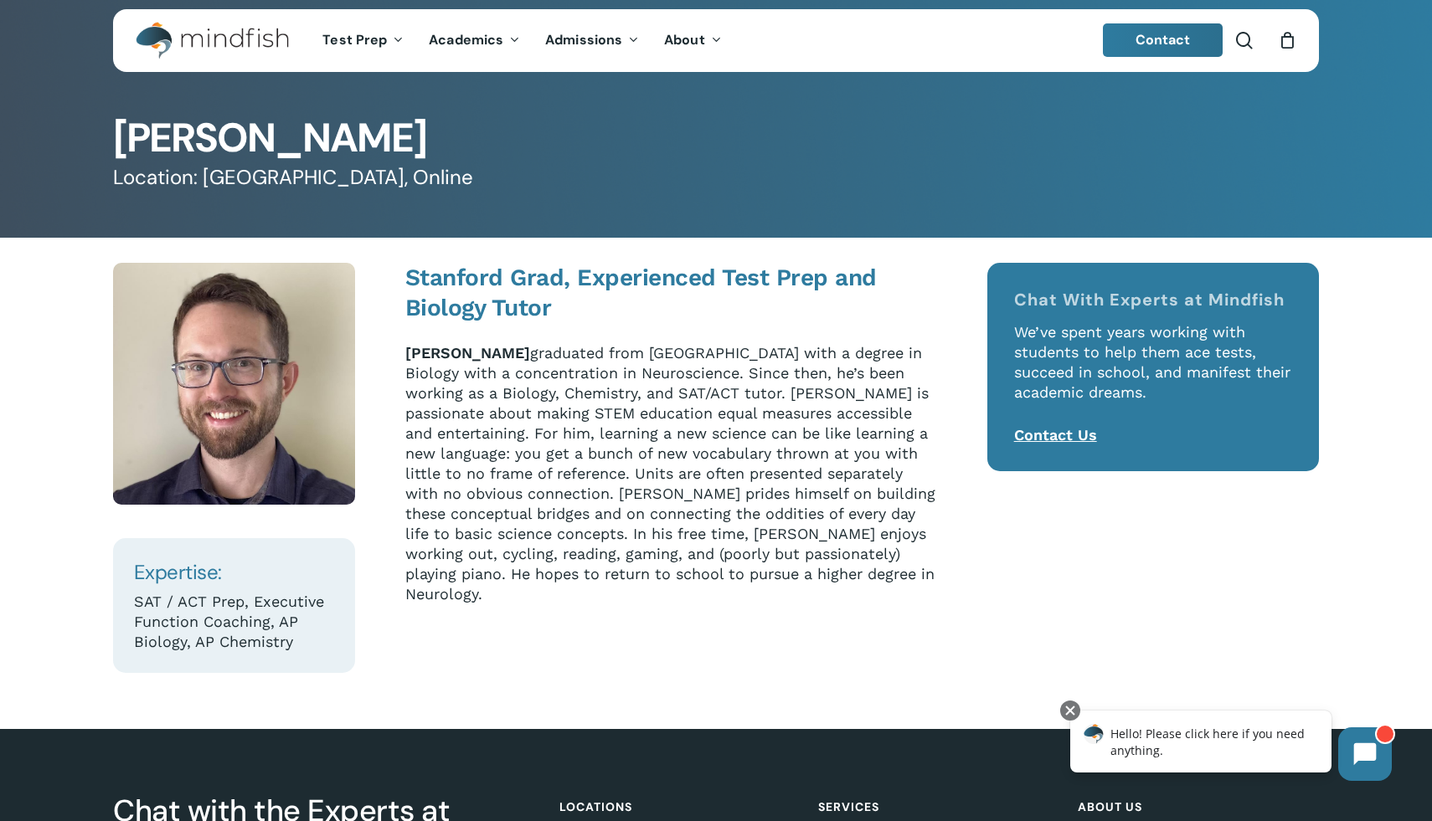
scroll to position [28, 0]
